Goal: Transaction & Acquisition: Purchase product/service

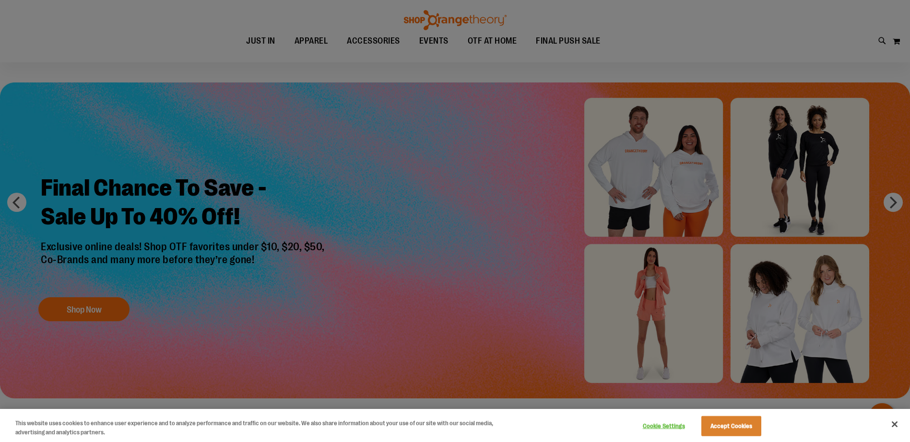
scroll to position [47, 0]
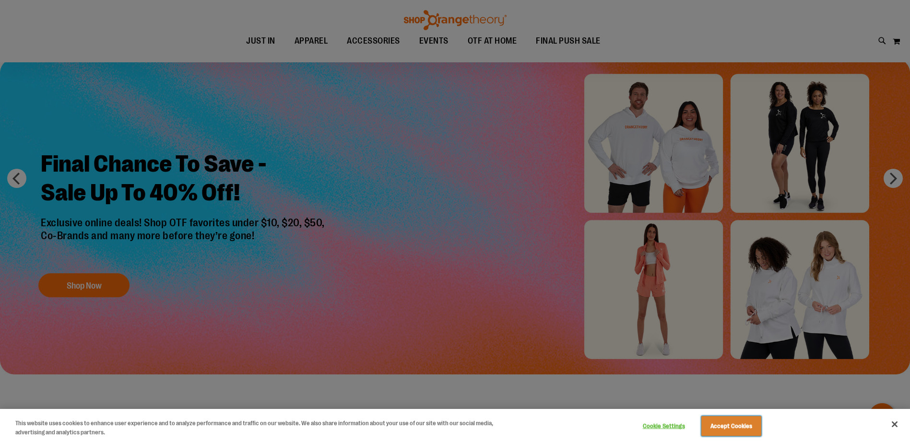
click at [752, 428] on button "Accept Cookies" at bounding box center [731, 426] width 60 height 20
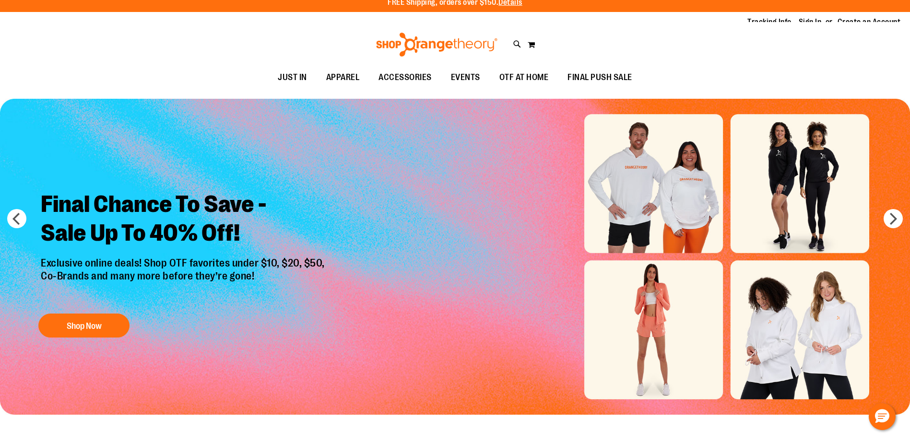
scroll to position [0, 0]
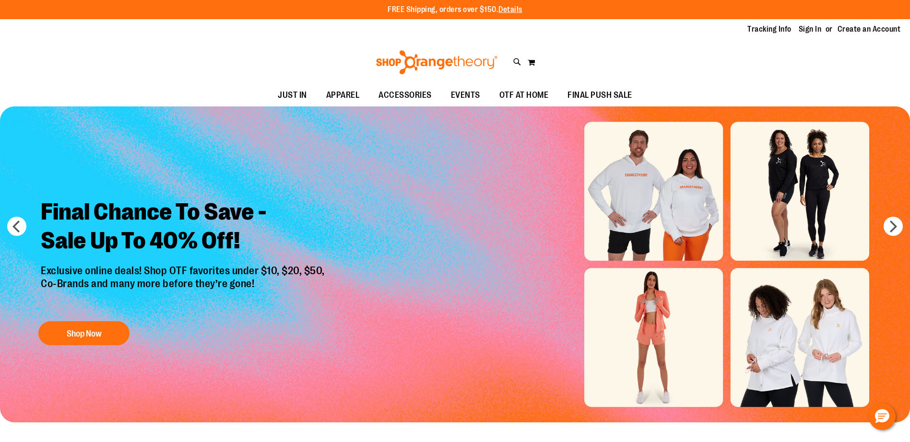
click at [658, 320] on img "Slide 1 of 6" at bounding box center [455, 264] width 910 height 316
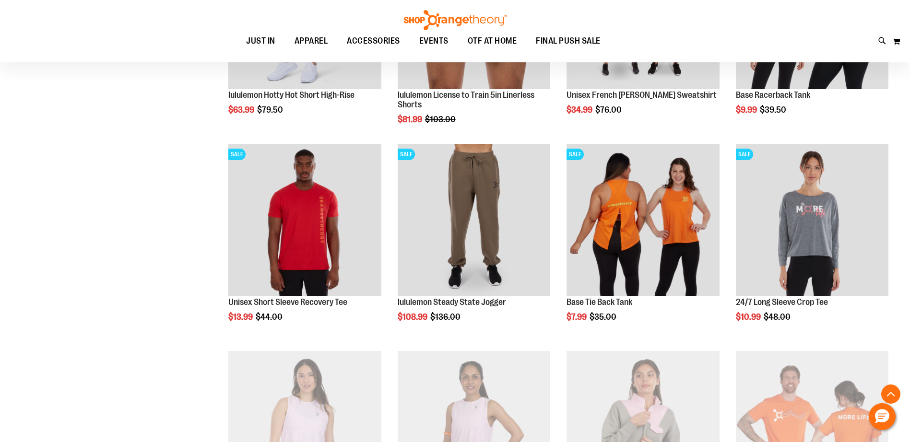
scroll to position [955, 0]
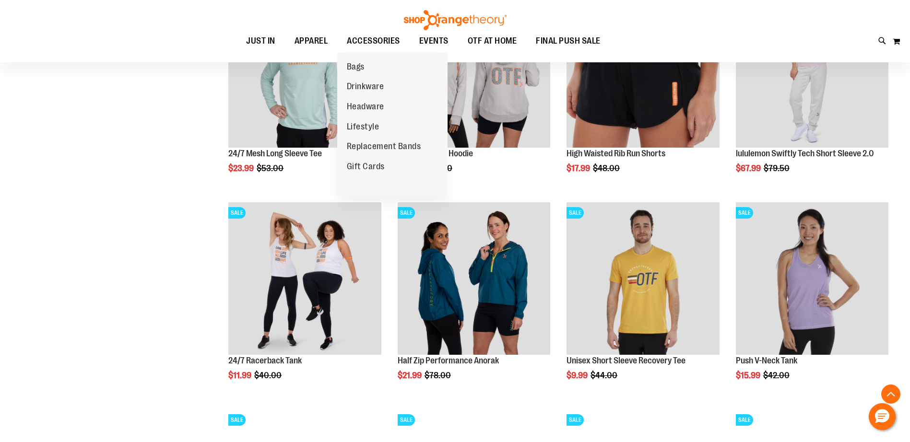
scroll to position [380, 0]
